Goal: Check status

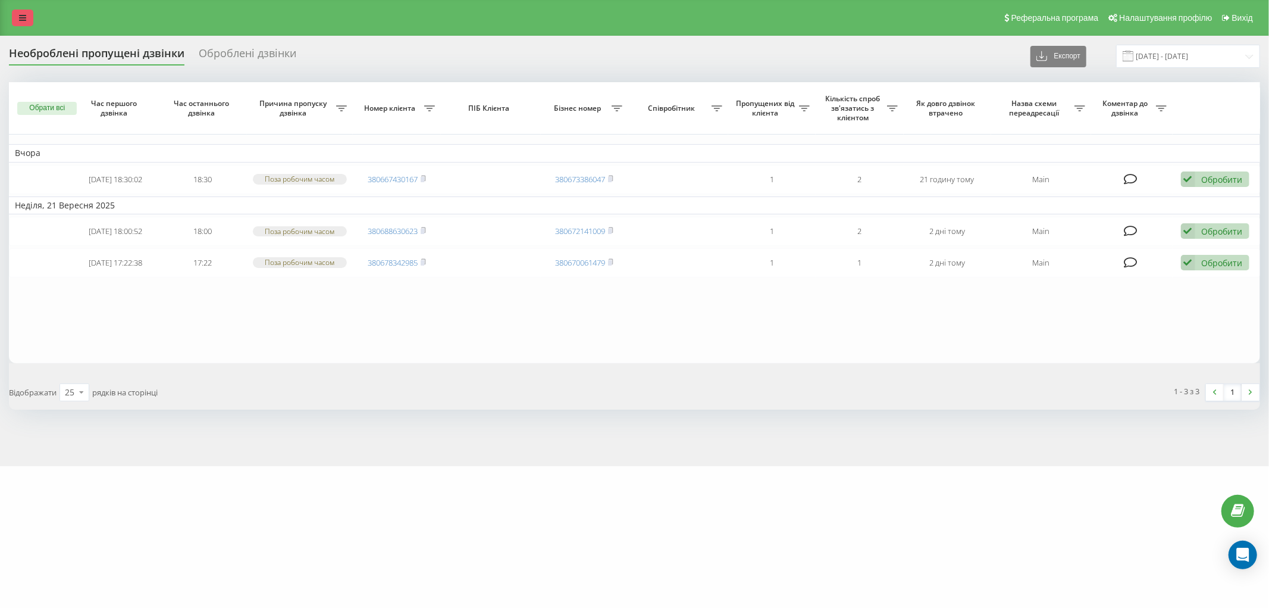
click at [15, 12] on link at bounding box center [22, 18] width 21 height 17
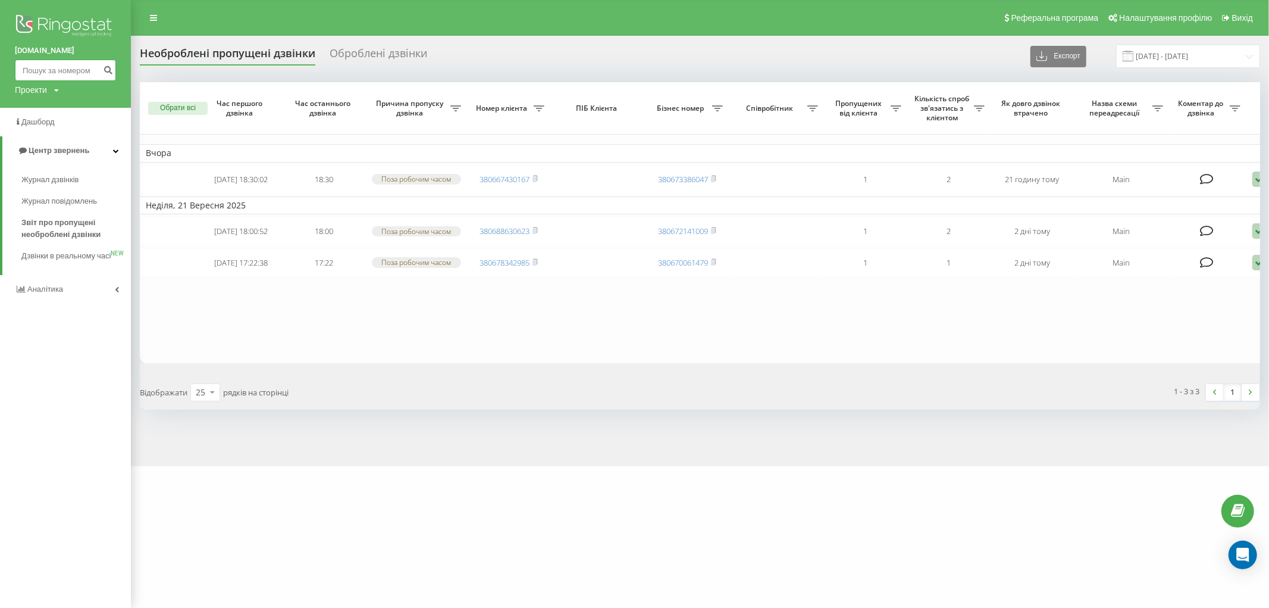
click at [61, 69] on input at bounding box center [65, 70] width 101 height 21
paste input "380673560985"
type input "380673560985"
click at [112, 73] on button "submit" at bounding box center [108, 70] width 16 height 21
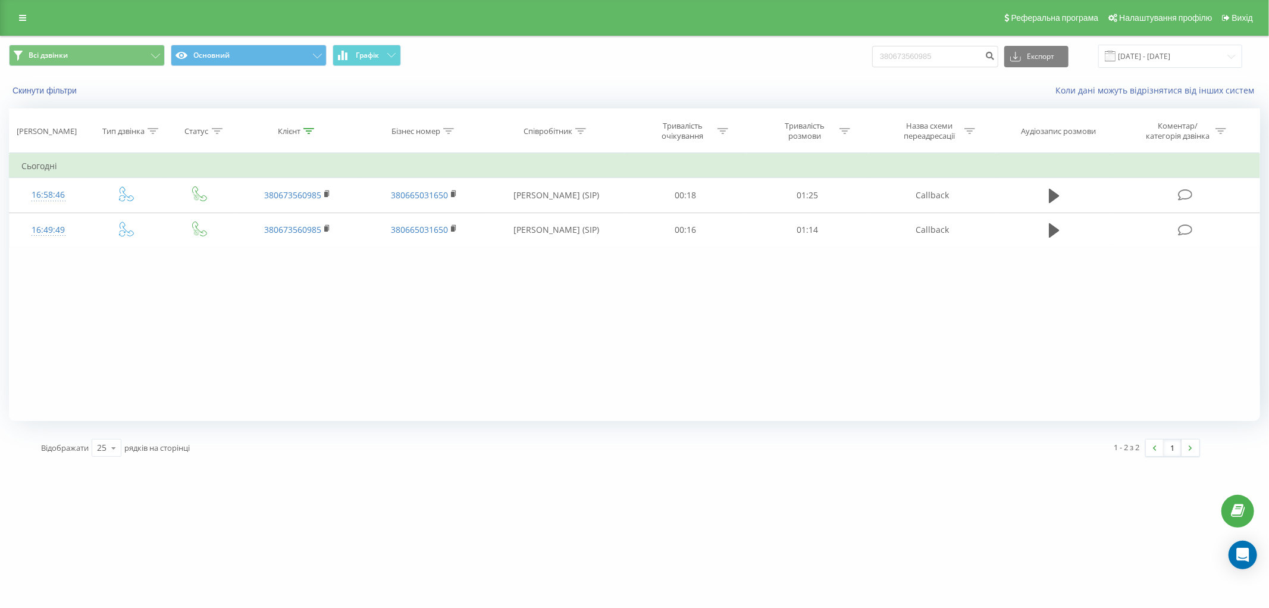
click at [143, 366] on div "Фільтрувати за умовою Дорівнює Введіть значення Скасувати OK Фільтрувати за умо…" at bounding box center [635, 287] width 1252 height 268
